Goal: Information Seeking & Learning: Understand process/instructions

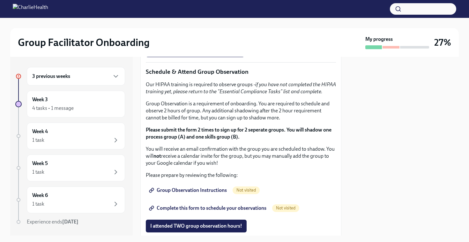
scroll to position [328, 0]
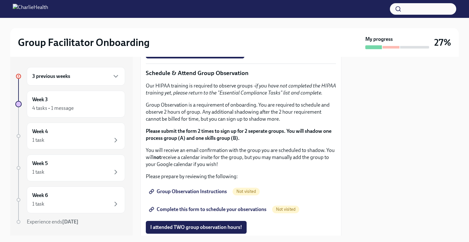
click at [201, 28] on strong "Click here to access your Docebo!" at bounding box center [188, 25] width 73 height 6
click at [206, 16] on li "Skills For Facilitators" at bounding box center [247, 12] width 177 height 7
drag, startPoint x: 196, startPoint y: 149, endPoint x: 155, endPoint y: 147, distance: 41.2
click at [159, 16] on li "Skills For Facilitators" at bounding box center [247, 12] width 177 height 7
copy li "Skills For Facilitators"
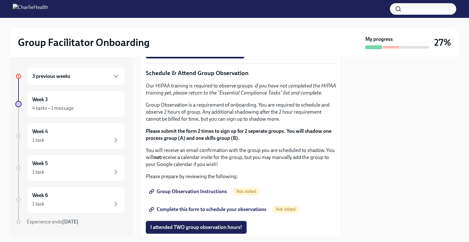
click at [213, 55] on span "I completed these three Docebo courses!" at bounding box center [195, 52] width 90 height 6
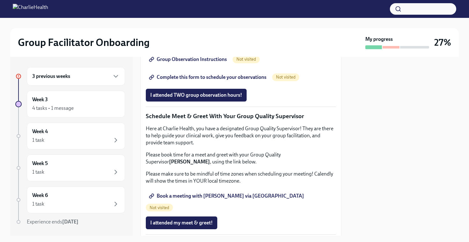
scroll to position [461, 0]
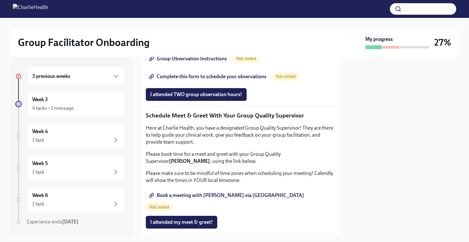
click at [202, 62] on span "Group Observation Instructions" at bounding box center [188, 59] width 77 height 6
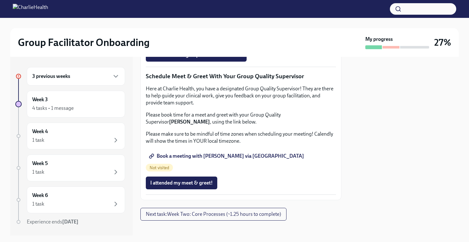
scroll to position [501, 0]
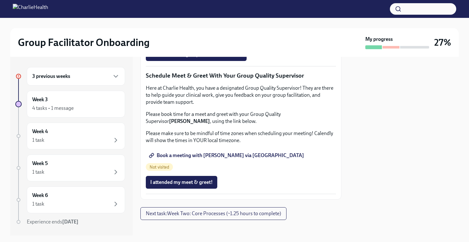
click at [211, 40] on span "Complete this form to schedule your observations" at bounding box center [208, 37] width 116 height 6
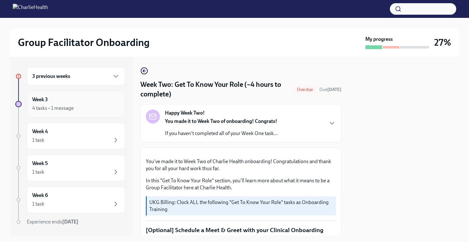
click at [115, 99] on div "Week 3 4 tasks • 1 message" at bounding box center [75, 104] width 87 height 16
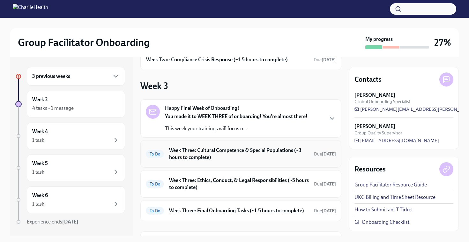
scroll to position [100, 0]
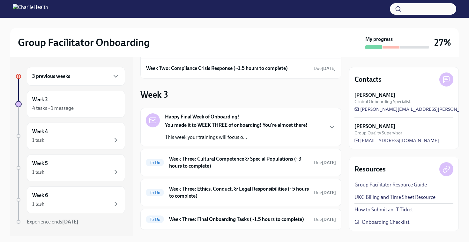
click at [86, 80] on div "3 previous weeks" at bounding box center [75, 76] width 87 height 8
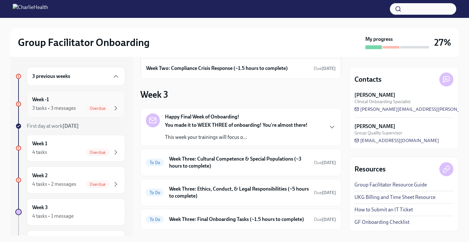
click at [87, 105] on div "Overdue" at bounding box center [98, 108] width 24 height 8
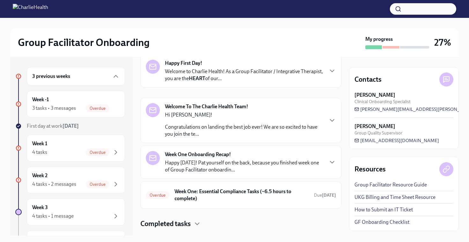
scroll to position [45, 0]
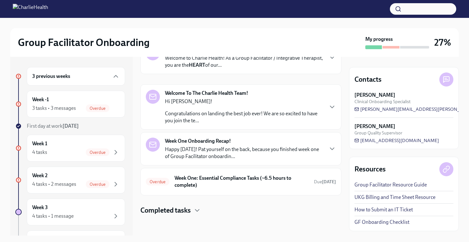
click at [190, 206] on h4 "Completed tasks" at bounding box center [165, 211] width 50 height 10
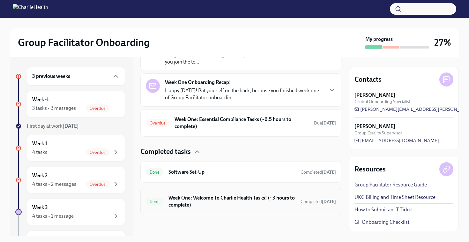
click at [192, 206] on h6 "Week One: Welcome To Charlie Health Tasks! (~3 hours to complete)" at bounding box center [231, 201] width 127 height 14
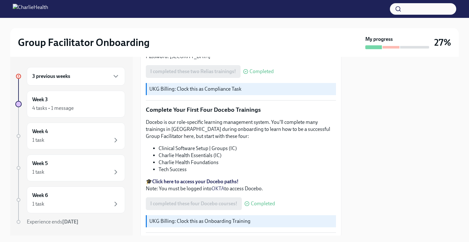
scroll to position [836, 0]
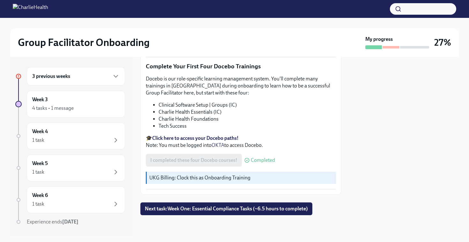
click at [428, 14] on button "button" at bounding box center [423, 8] width 66 height 11
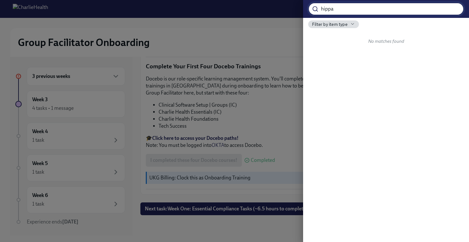
type input "hippa"
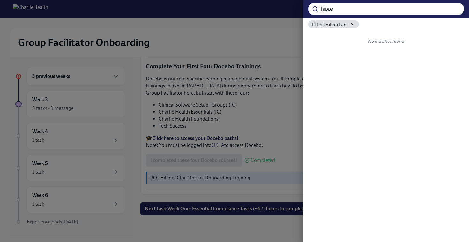
click at [350, 21] on div "Filter by item type" at bounding box center [333, 24] width 51 height 8
click at [288, 32] on div at bounding box center [234, 121] width 469 height 242
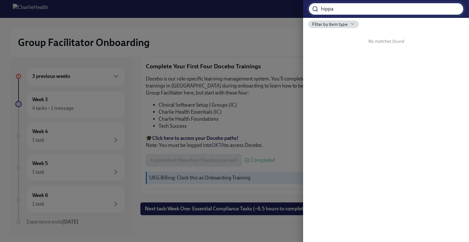
click at [453, 10] on input "hippa" at bounding box center [392, 9] width 143 height 13
click at [245, 55] on div at bounding box center [234, 121] width 469 height 242
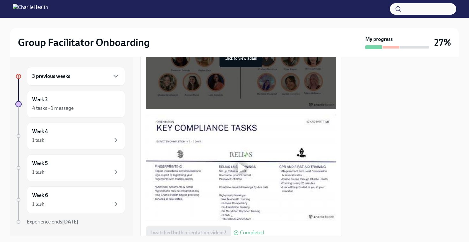
scroll to position [349, 0]
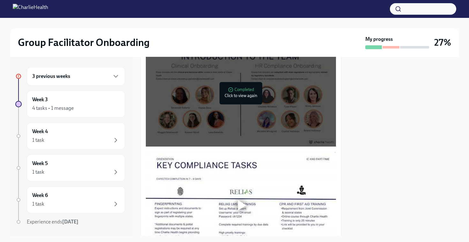
click at [84, 77] on div "3 previous weeks" at bounding box center [75, 76] width 87 height 8
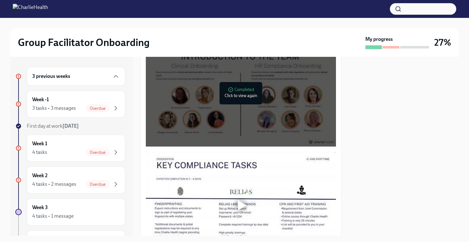
click at [84, 77] on div "3 previous weeks" at bounding box center [75, 76] width 87 height 8
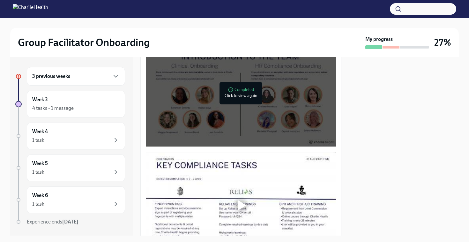
click at [84, 77] on div "3 previous weeks" at bounding box center [75, 76] width 87 height 8
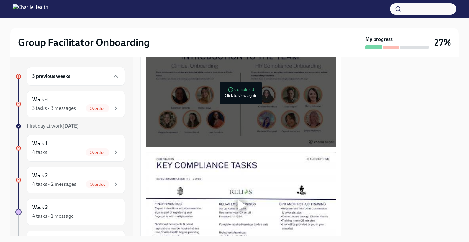
click at [70, 125] on strong "[DATE]" at bounding box center [71, 126] width 16 height 6
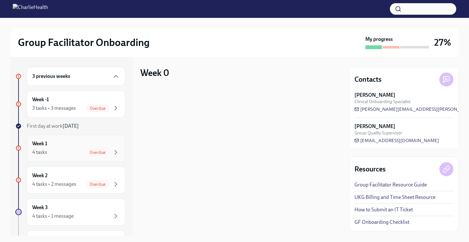
click at [76, 144] on div "Week 1 4 tasks Overdue" at bounding box center [75, 148] width 87 height 16
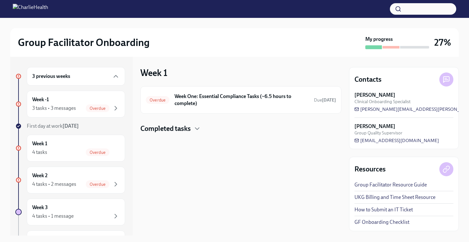
click at [183, 132] on h4 "Completed tasks" at bounding box center [165, 129] width 50 height 10
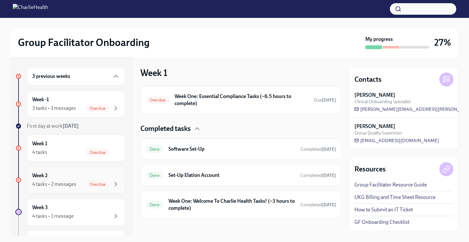
click at [74, 183] on div "4 tasks • 2 messages" at bounding box center [54, 184] width 44 height 7
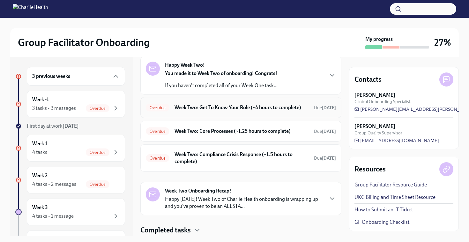
scroll to position [50, 0]
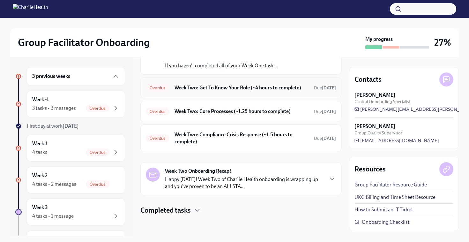
click at [257, 90] on h6 "Week Two: Get To Know Your Role (~4 hours to complete)" at bounding box center [242, 87] width 134 height 7
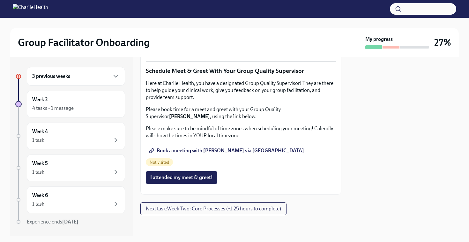
scroll to position [508, 0]
click at [220, 35] on span "Complete this form to schedule your observations" at bounding box center [208, 32] width 116 height 6
click at [230, 154] on span "Book a meeting with [PERSON_NAME] via [GEOGRAPHIC_DATA]" at bounding box center [227, 150] width 154 height 6
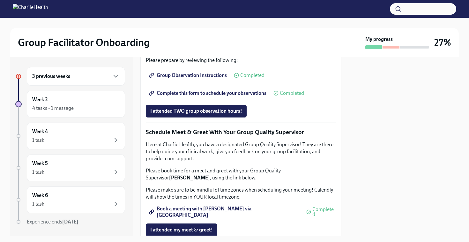
scroll to position [456, 0]
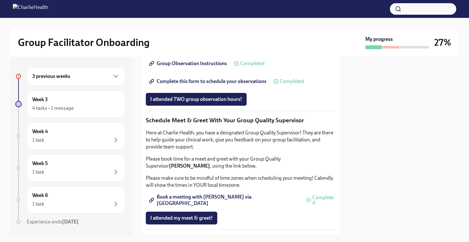
drag, startPoint x: 278, startPoint y: 101, endPoint x: 220, endPoint y: 101, distance: 58.1
copy em "ssential Compliance Tasks"
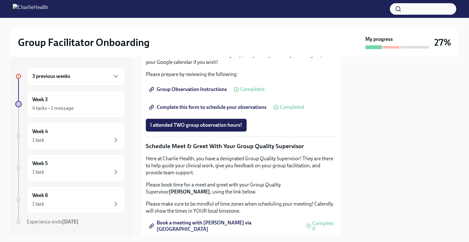
scroll to position [421, 0]
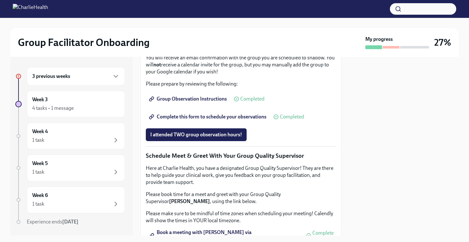
drag, startPoint x: 277, startPoint y: 137, endPoint x: 218, endPoint y: 136, distance: 59.0
copy em "Essential Compliance Tasks"
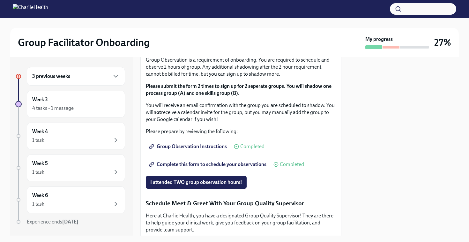
scroll to position [348, 0]
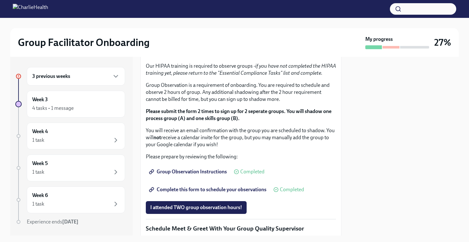
click at [111, 80] on div "3 previous weeks" at bounding box center [76, 76] width 98 height 19
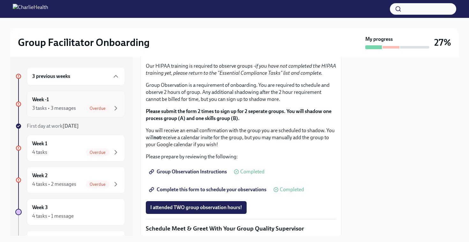
click at [103, 103] on div "Week -1 3 tasks • 3 messages Overdue" at bounding box center [75, 104] width 87 height 16
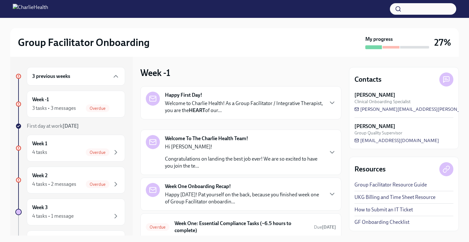
click at [221, 111] on p "Welcome to Charlie Health! As a Group Facilitator / Integrative Therapist, you …" at bounding box center [244, 107] width 158 height 14
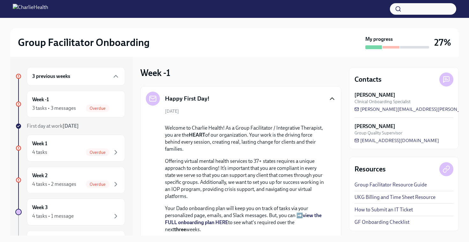
click at [332, 98] on icon "button" at bounding box center [332, 99] width 4 height 2
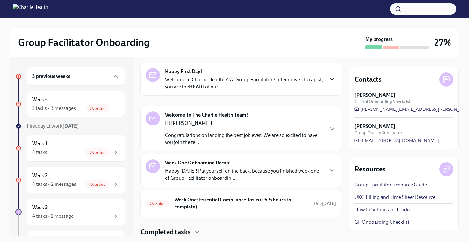
scroll to position [45, 0]
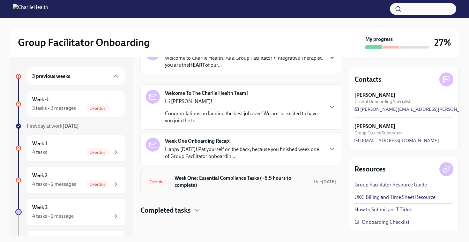
click at [254, 180] on h6 "Week One: Essential Compliance Tasks (~6.5 hours to complete)" at bounding box center [242, 182] width 134 height 14
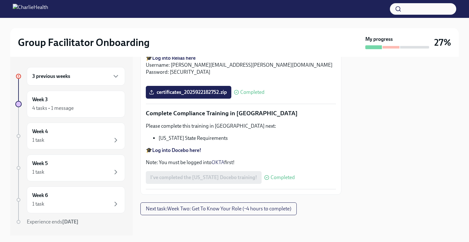
scroll to position [1415, 0]
click at [245, 209] on span "Next task : Week Two: Get To Know Your Role (~4 hours to complete)" at bounding box center [219, 209] width 146 height 6
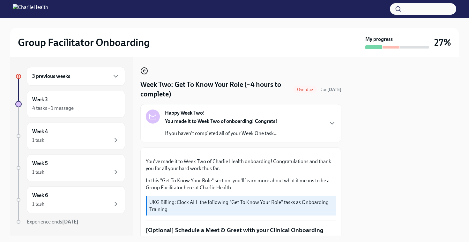
click at [145, 71] on icon "button" at bounding box center [144, 71] width 8 height 8
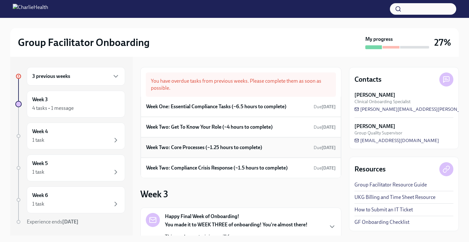
click at [223, 149] on h6 "Week Two: Core Processes (~1.25 hours to complete)" at bounding box center [204, 147] width 116 height 7
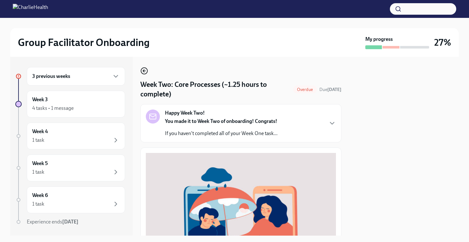
click at [144, 68] on icon "button" at bounding box center [144, 71] width 8 height 8
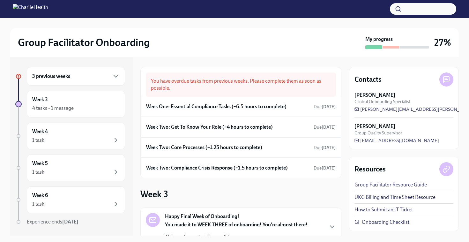
click at [434, 108] on div "[PERSON_NAME] Clinical Onboarding Specialist [PERSON_NAME][EMAIL_ADDRESS][PERSO…" at bounding box center [404, 102] width 99 height 21
click at [407, 108] on span "[PERSON_NAME][EMAIL_ADDRESS][PERSON_NAME][DOMAIN_NAME]" at bounding box center [434, 109] width 159 height 6
